Goal: Task Accomplishment & Management: Use online tool/utility

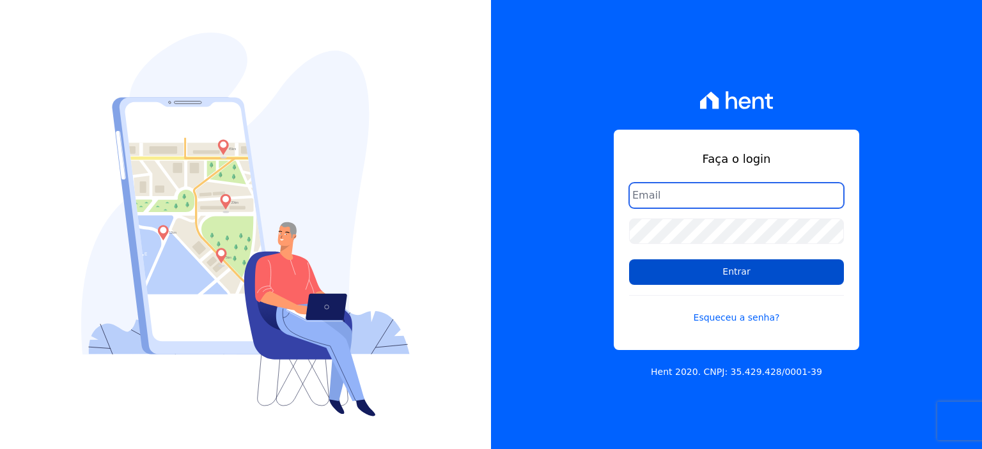
type input "[PERSON_NAME][EMAIL_ADDRESS][PERSON_NAME][DOMAIN_NAME]"
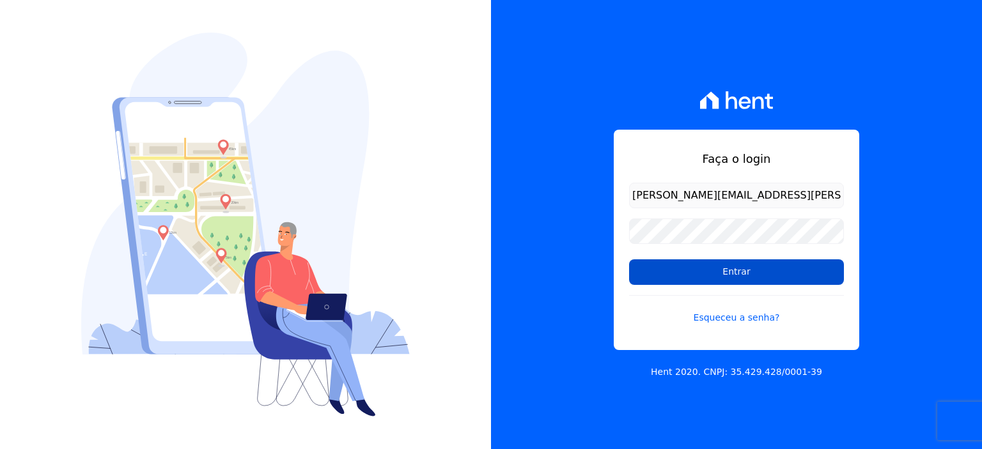
click at [771, 269] on input "Entrar" at bounding box center [736, 272] width 215 height 26
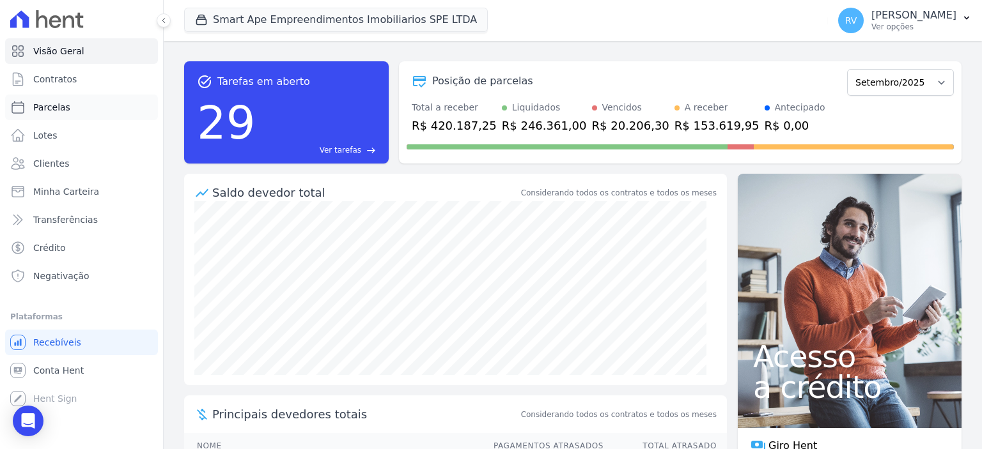
click at [84, 110] on link "Parcelas" at bounding box center [81, 108] width 153 height 26
select select
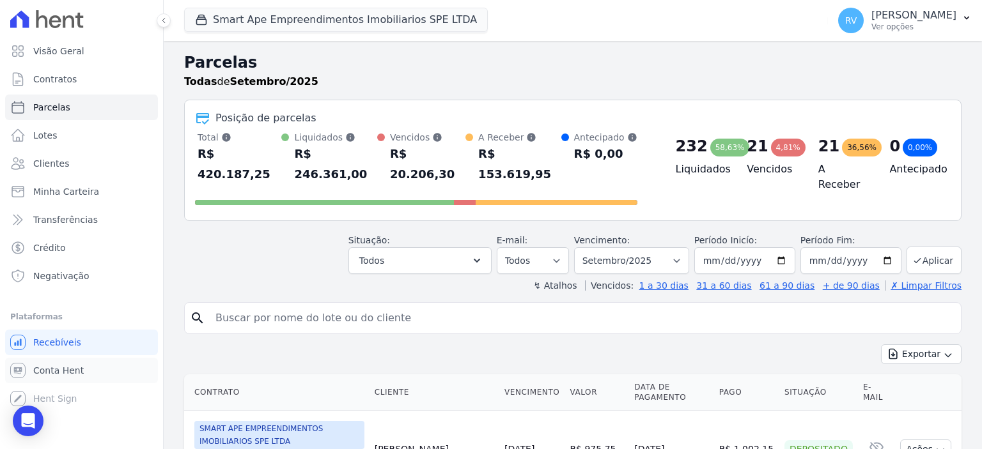
click at [73, 367] on span "Conta Hent" at bounding box center [58, 370] width 50 height 13
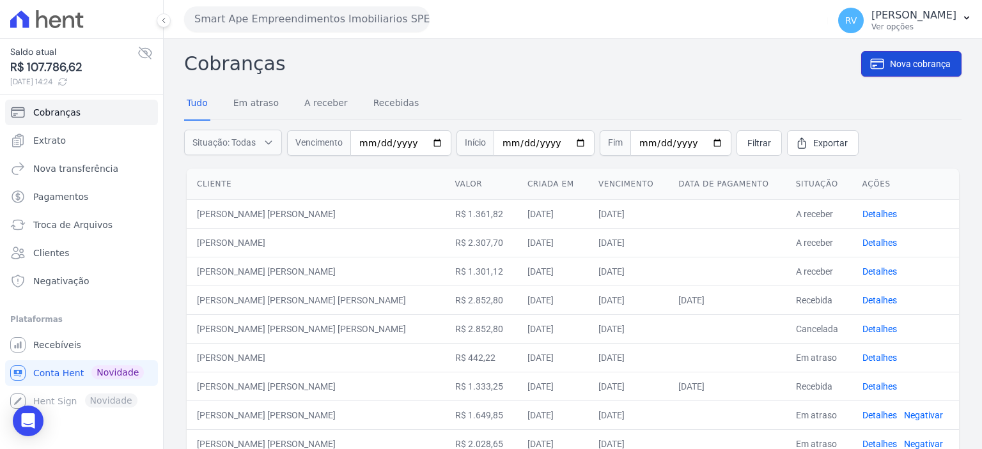
click at [919, 54] on link "Nova cobrança" at bounding box center [911, 64] width 100 height 26
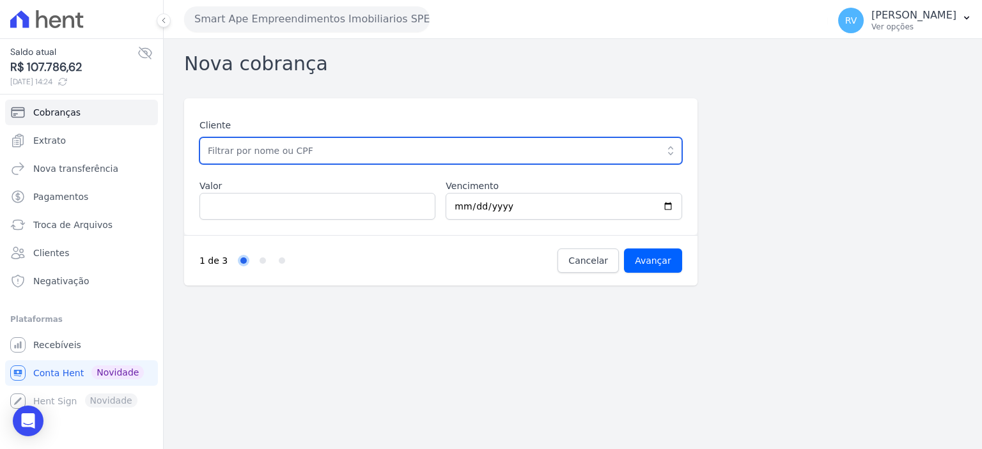
click at [394, 155] on input "text" at bounding box center [440, 150] width 482 height 27
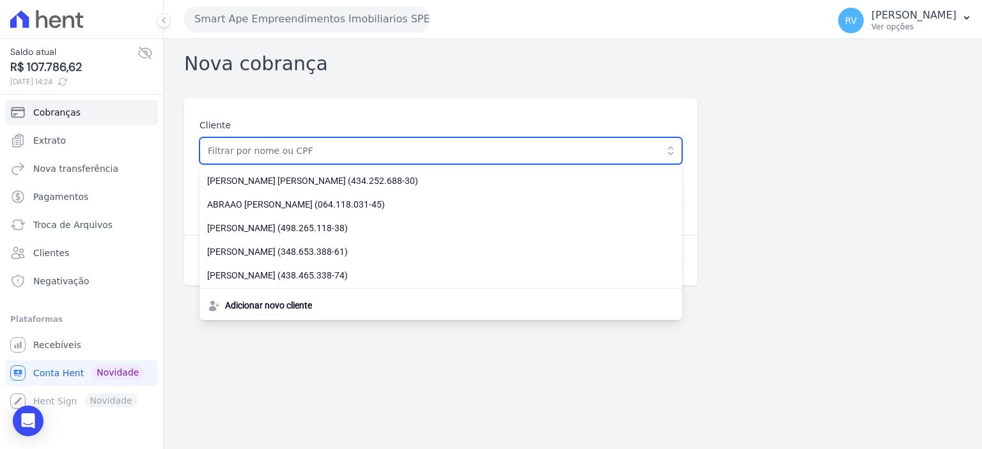
paste input "[PERSON_NAME] [PERSON_NAME]"
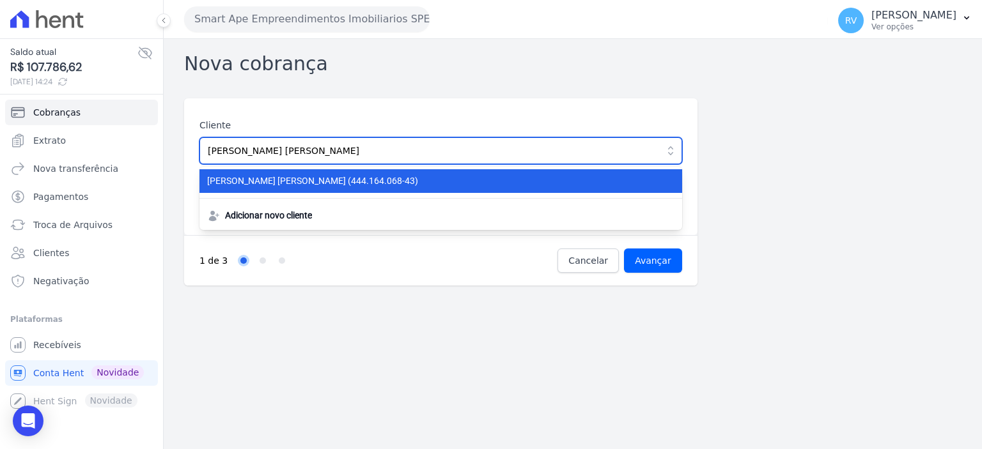
type input "[PERSON_NAME] [PERSON_NAME]"
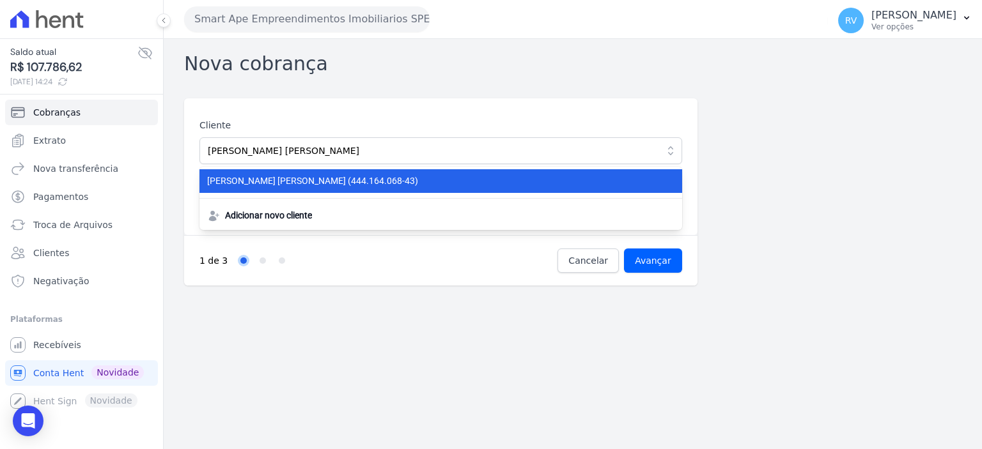
click at [391, 178] on span "WESLEY VERAS REIZ (444.164.068-43)" at bounding box center [433, 180] width 452 height 13
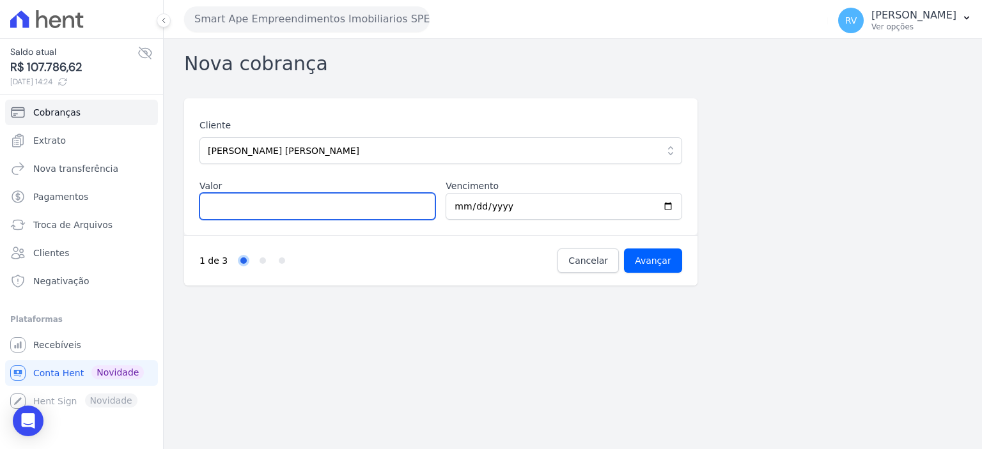
click at [344, 205] on input "Valor" at bounding box center [317, 206] width 236 height 27
type input "1386.57"
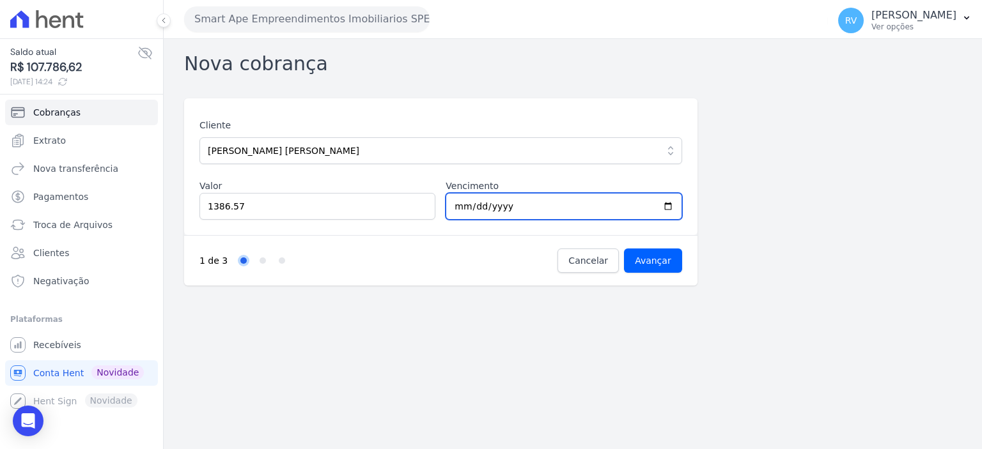
click at [668, 206] on input "2025-09-30" at bounding box center [563, 206] width 236 height 27
type input "2025-10-03"
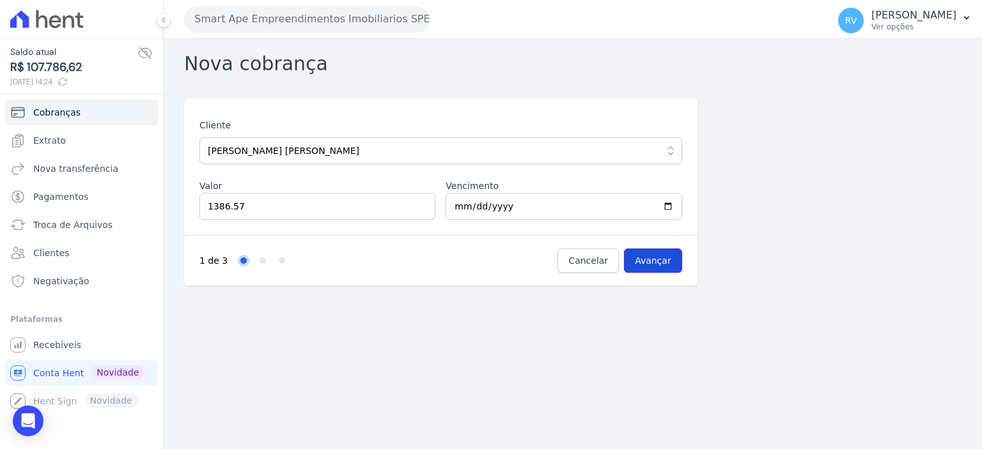
click at [649, 254] on input "Avançar" at bounding box center [653, 261] width 58 height 24
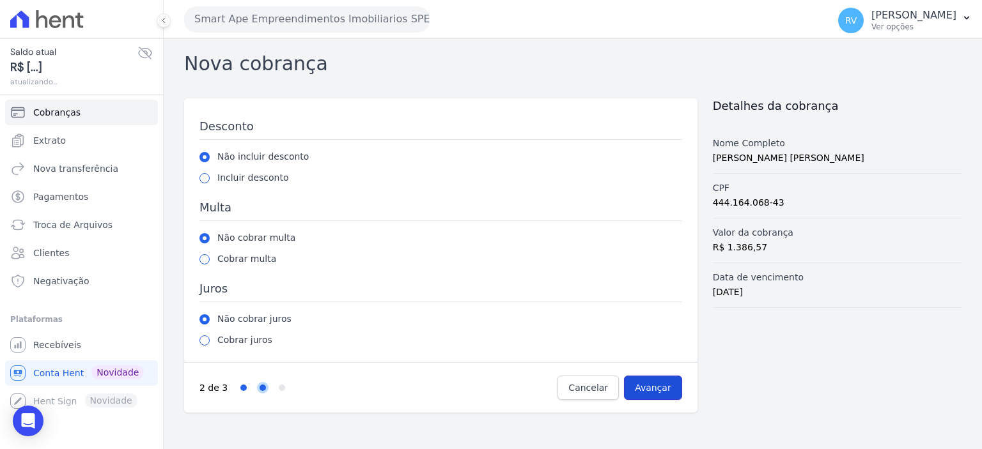
click at [655, 390] on input "Avançar" at bounding box center [653, 388] width 58 height 24
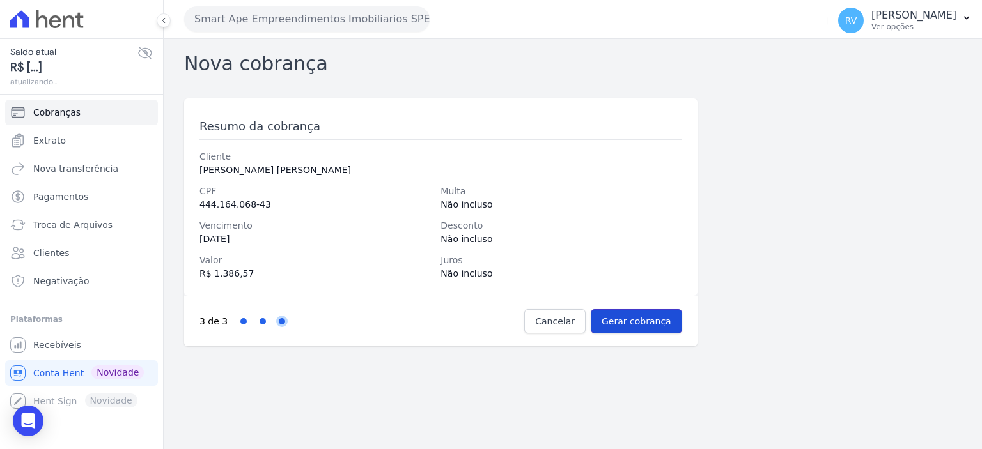
click at [670, 328] on input "Gerar cobrança" at bounding box center [635, 321] width 91 height 24
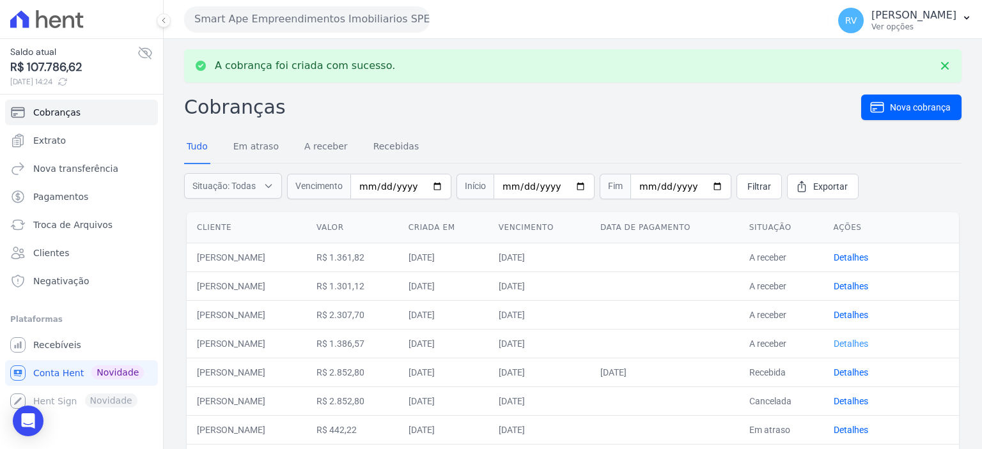
click at [859, 343] on link "Detalhes" at bounding box center [850, 344] width 35 height 10
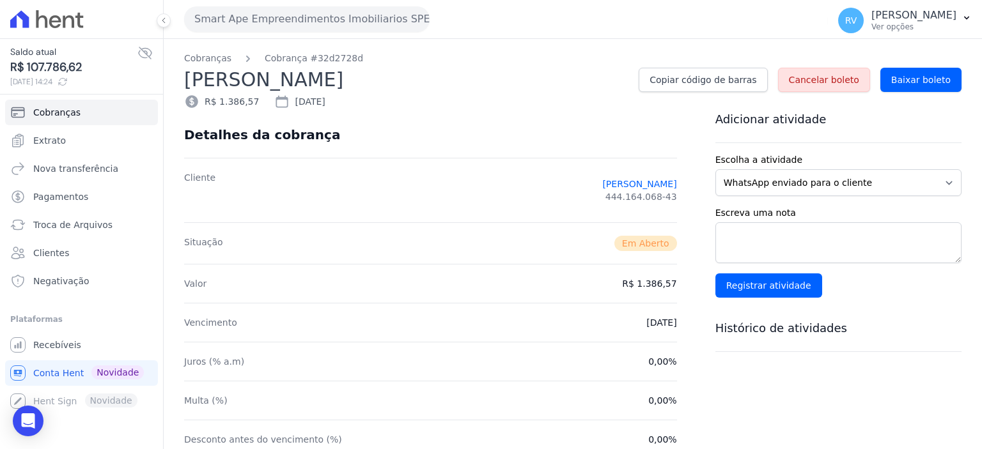
click at [962, 79] on div "Cobranças Cobrança #32d2728d WESLEY VERAS REIZ Copiar código de barras Cancelar…" at bounding box center [573, 74] width 818 height 70
click at [932, 81] on span "Baixar boleto" at bounding box center [920, 79] width 59 height 13
click at [40, 378] on span "Conta Hent" at bounding box center [58, 373] width 50 height 13
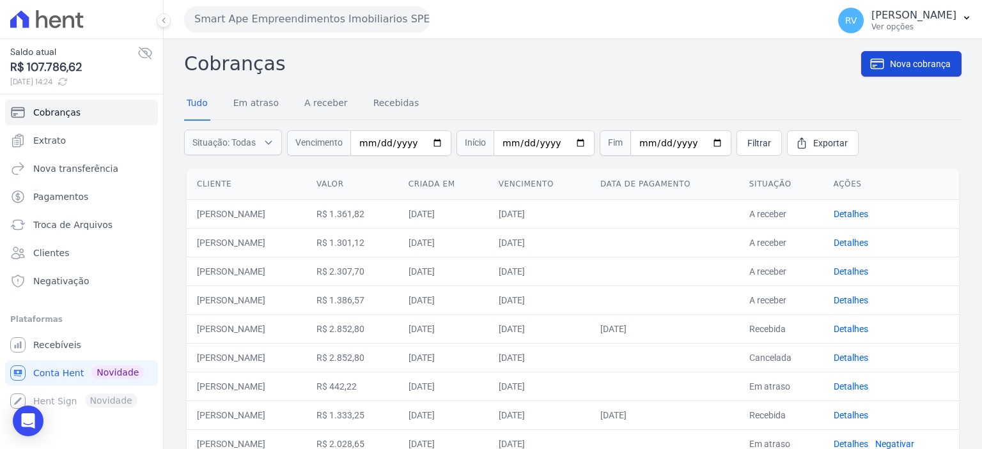
click at [910, 61] on span "Nova cobrança" at bounding box center [920, 64] width 61 height 13
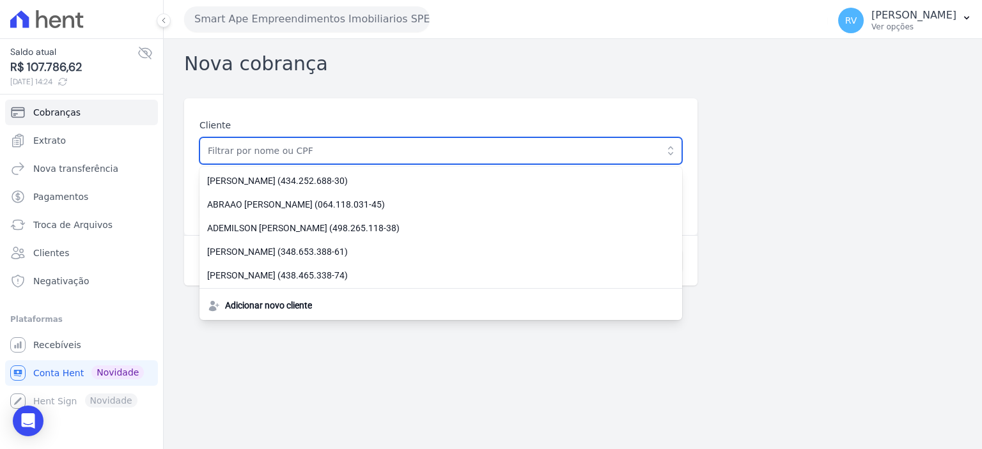
click at [279, 155] on input "text" at bounding box center [440, 150] width 482 height 27
paste input "[PERSON_NAME] [PERSON_NAME] [PERSON_NAME]"
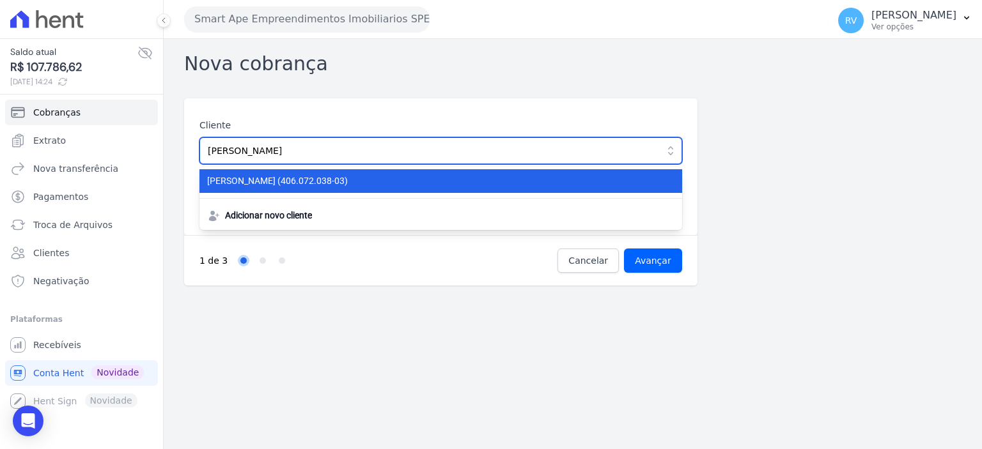
type input "[PERSON_NAME] [PERSON_NAME] [PERSON_NAME]"
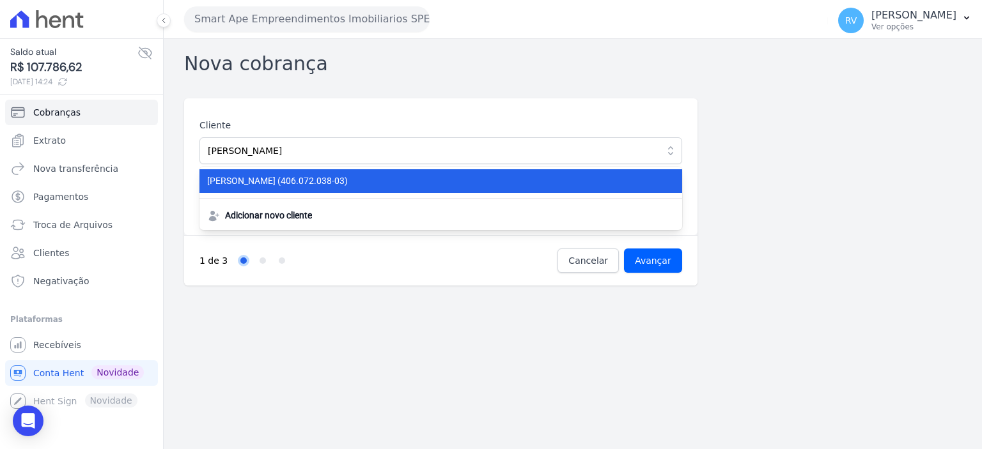
click at [368, 184] on span "ANDRESON YAGO DA SILVA (406.072.038-03)" at bounding box center [433, 180] width 452 height 13
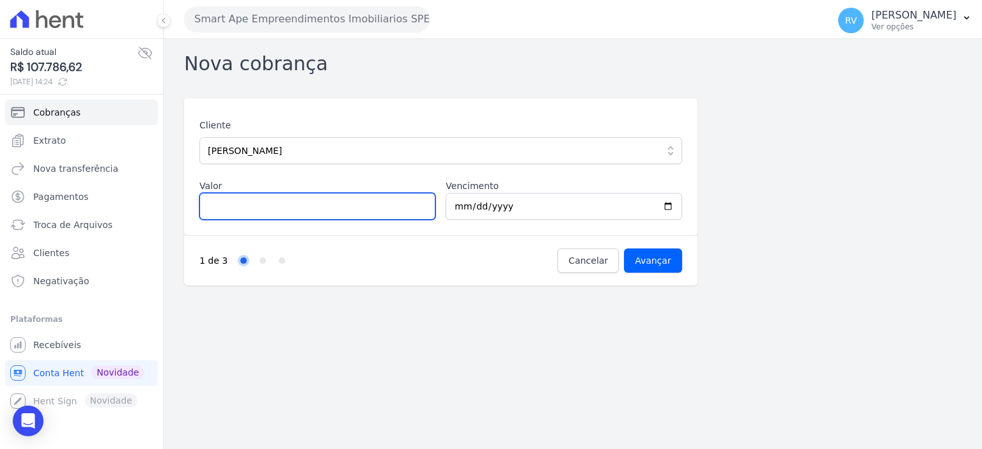
click at [294, 215] on input "Valor" at bounding box center [317, 206] width 236 height 27
type input "2063.06"
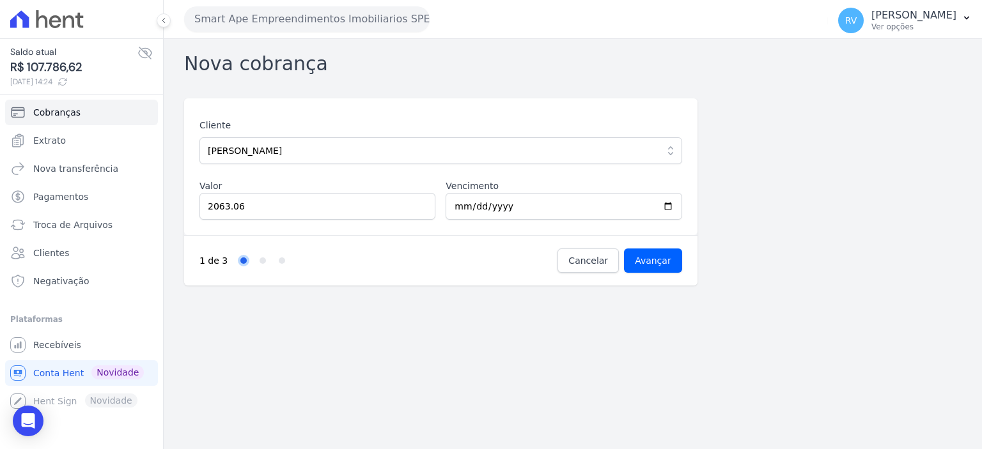
drag, startPoint x: 663, startPoint y: 272, endPoint x: 667, endPoint y: 266, distance: 7.8
click at [663, 272] on div "1 de 3 Step 1 Step 2 Step 3 Cancelar Avançar" at bounding box center [440, 260] width 513 height 50
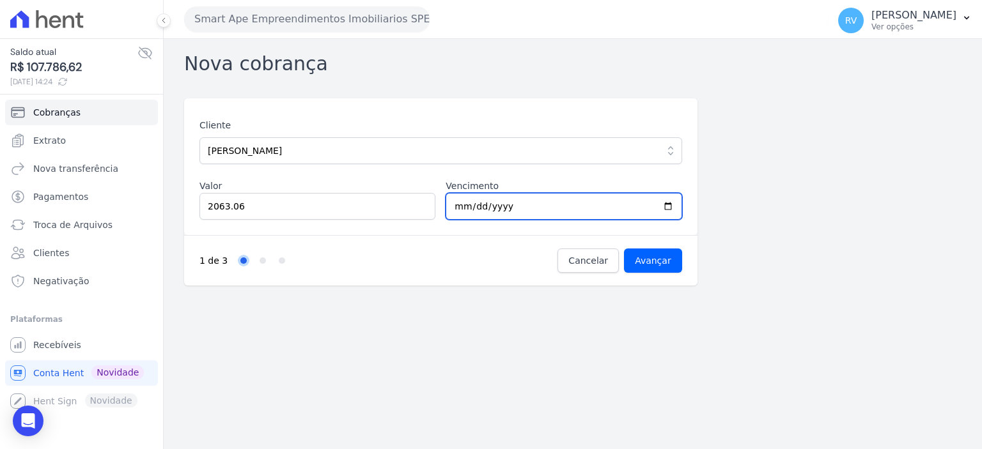
click at [664, 205] on input "2025-09-30" at bounding box center [563, 206] width 236 height 27
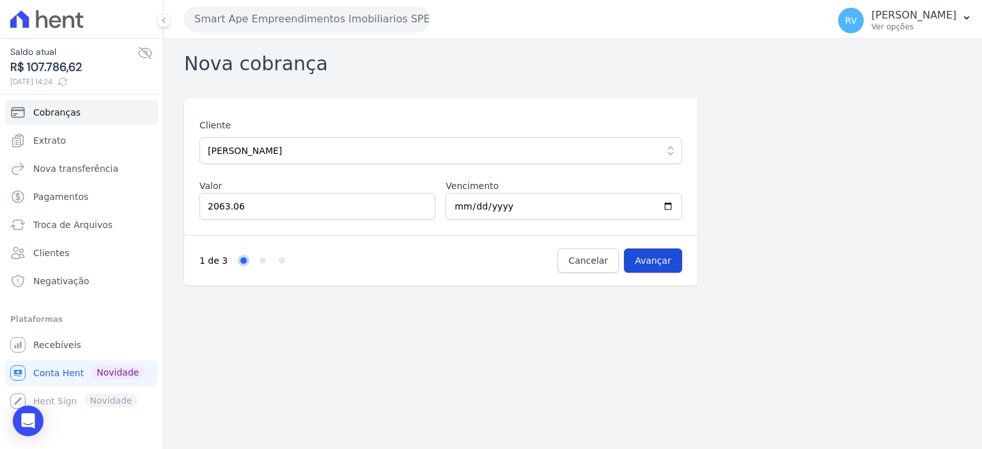
click at [653, 254] on input "Avançar" at bounding box center [653, 261] width 58 height 24
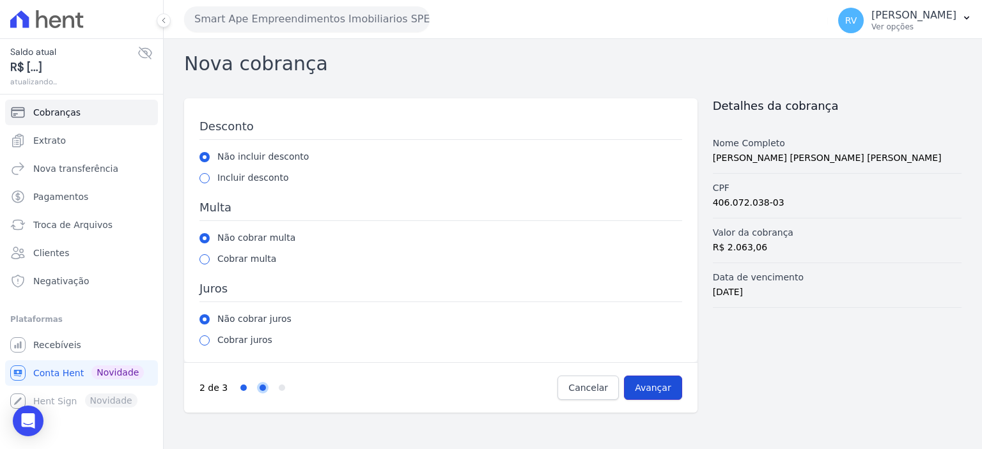
click at [658, 389] on input "Avançar" at bounding box center [653, 388] width 58 height 24
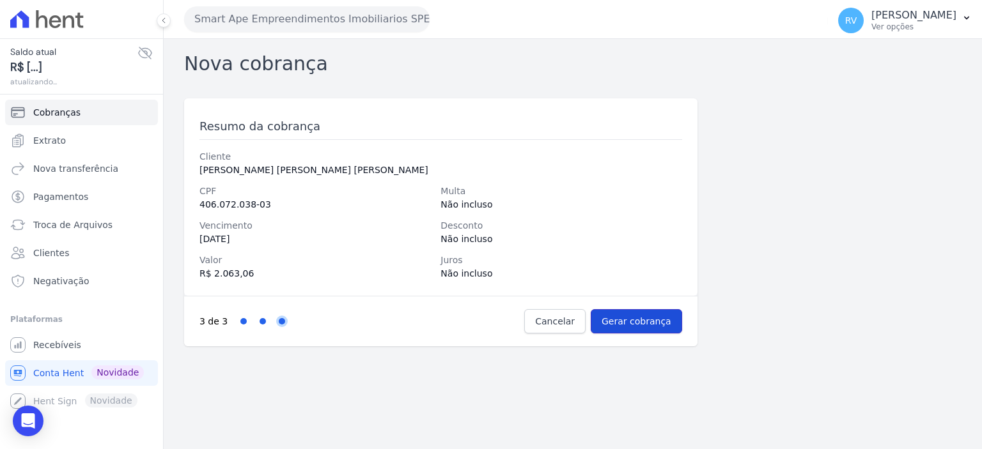
click at [674, 322] on input "Gerar cobrança" at bounding box center [635, 321] width 91 height 24
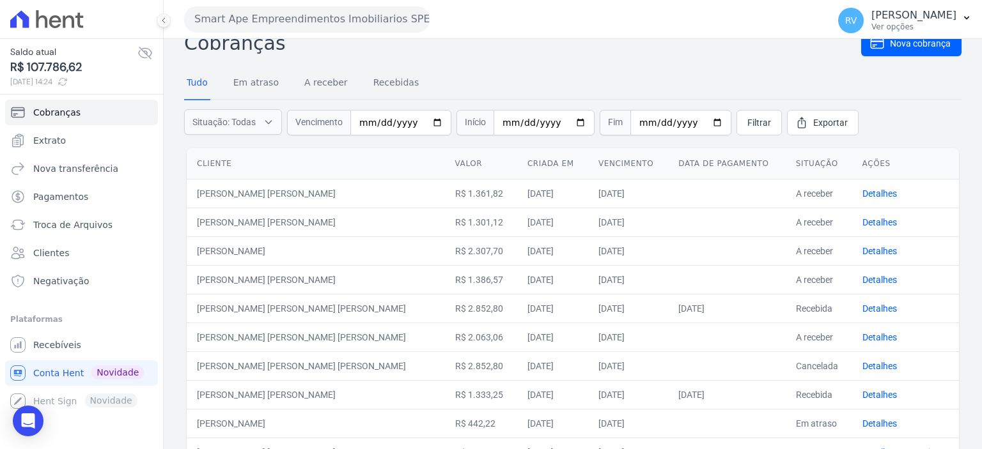
scroll to position [128, 0]
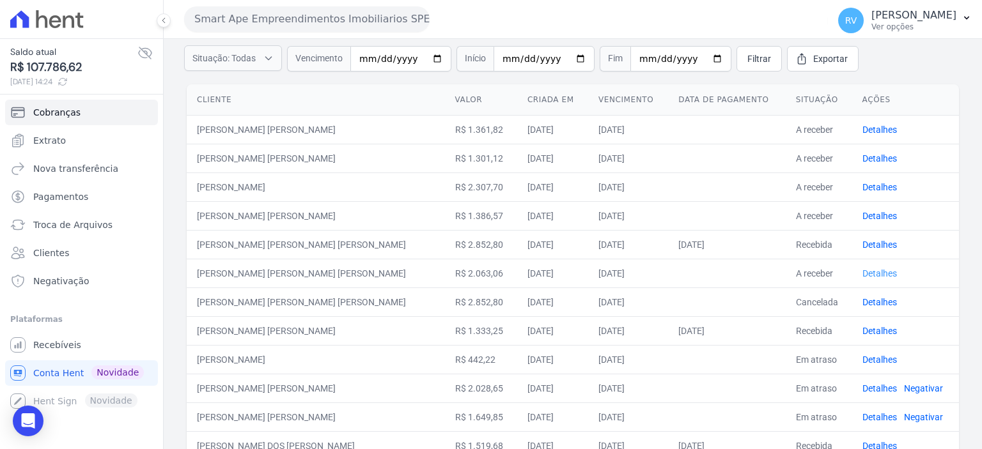
click at [862, 274] on link "Detalhes" at bounding box center [879, 273] width 35 height 10
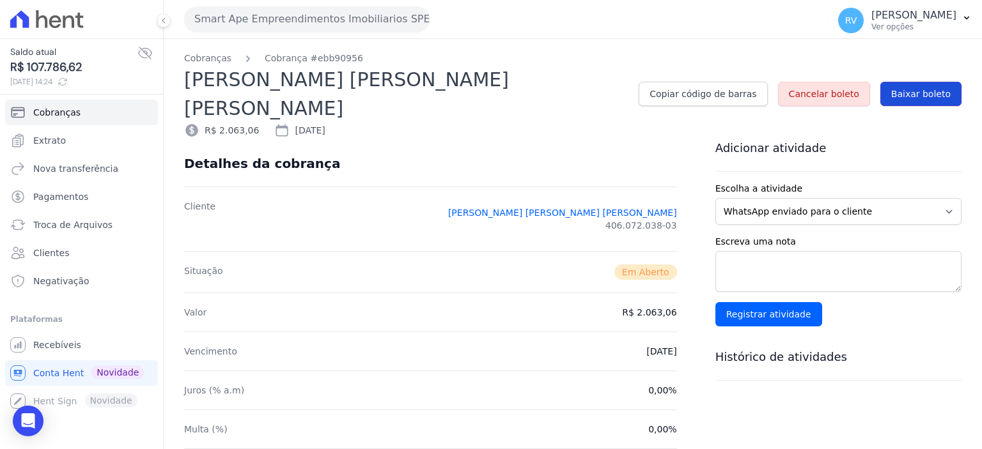
click at [928, 88] on span "Baixar boleto" at bounding box center [920, 94] width 59 height 13
